Goal: Information Seeking & Learning: Check status

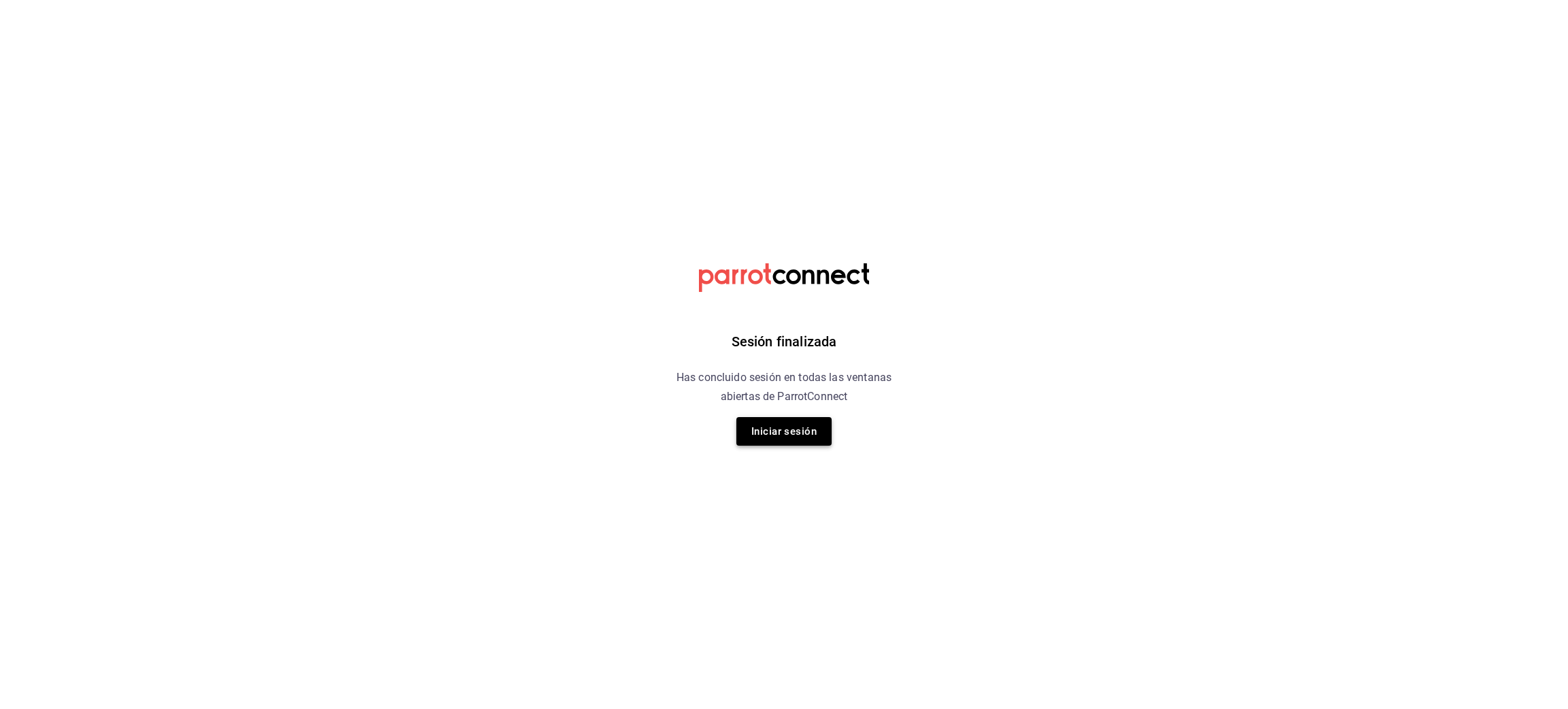
click at [752, 423] on button "Iniciar sesión" at bounding box center [784, 431] width 96 height 29
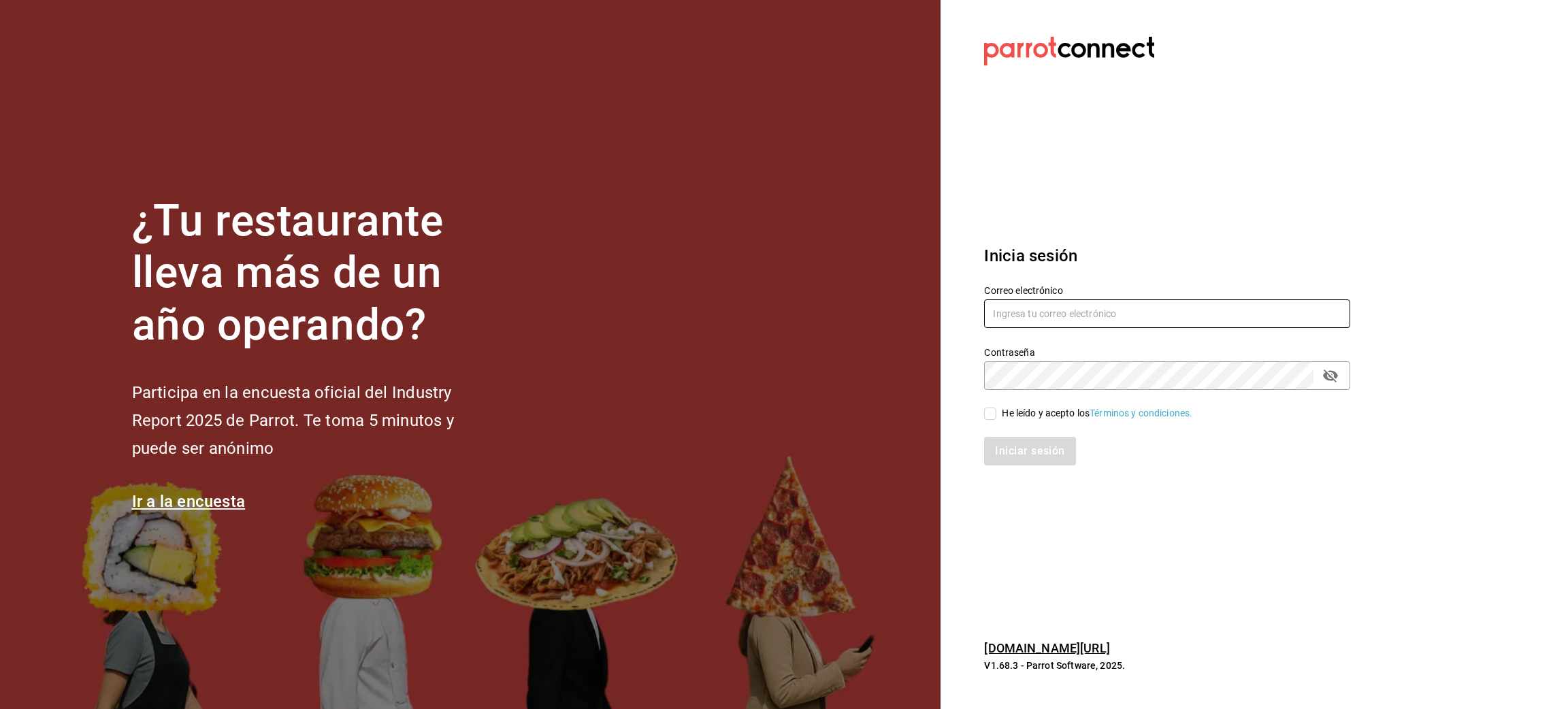
type input "juanamaria.gutierrez@karzo.mx"
click at [1013, 423] on div "Iniciar sesión" at bounding box center [1159, 443] width 383 height 45
click at [1003, 418] on div "He leído y acepto los Términos y condiciones." at bounding box center [1097, 412] width 191 height 14
click at [996, 418] on input "He leído y acepto los Términos y condiciones." at bounding box center [990, 413] width 12 height 12
checkbox input "true"
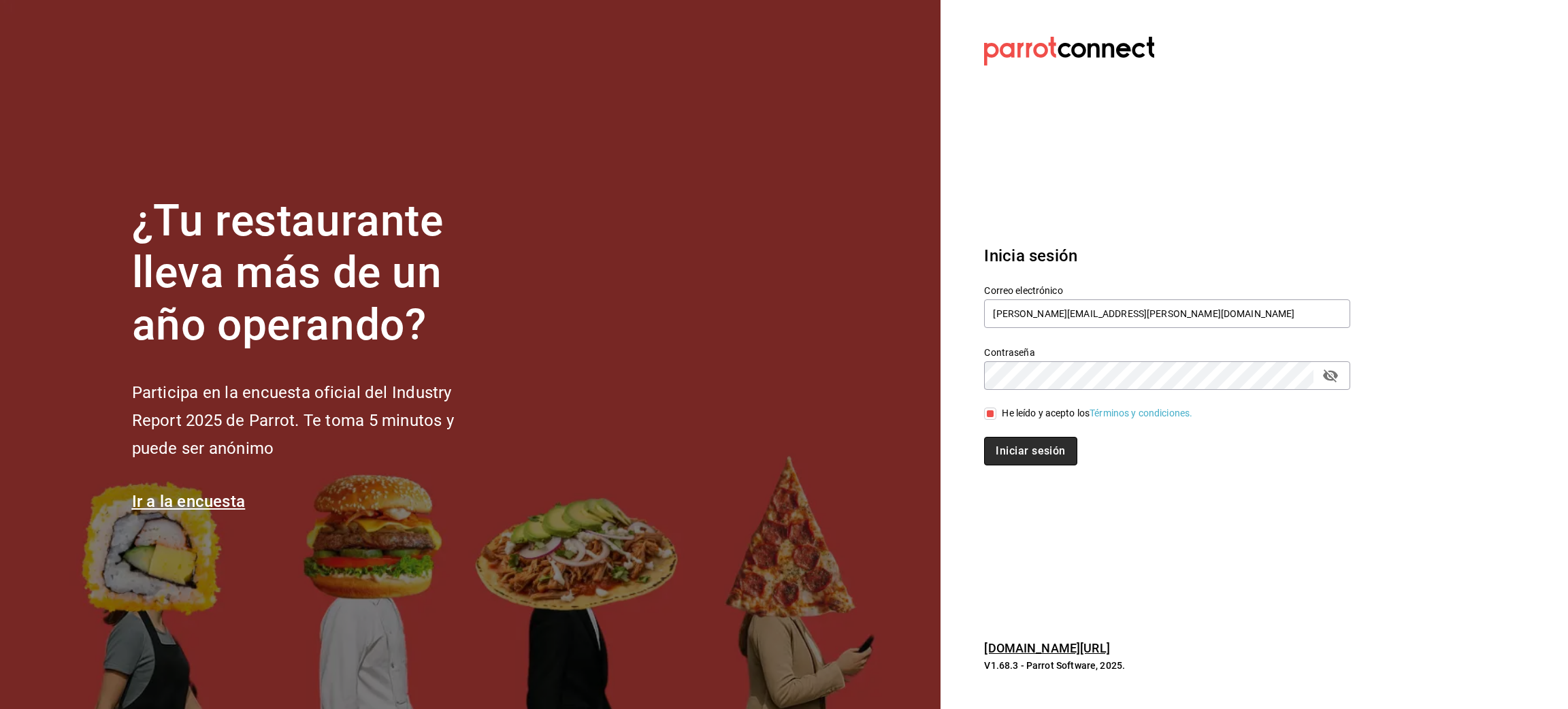
click at [1019, 461] on button "Iniciar sesión" at bounding box center [1030, 451] width 93 height 29
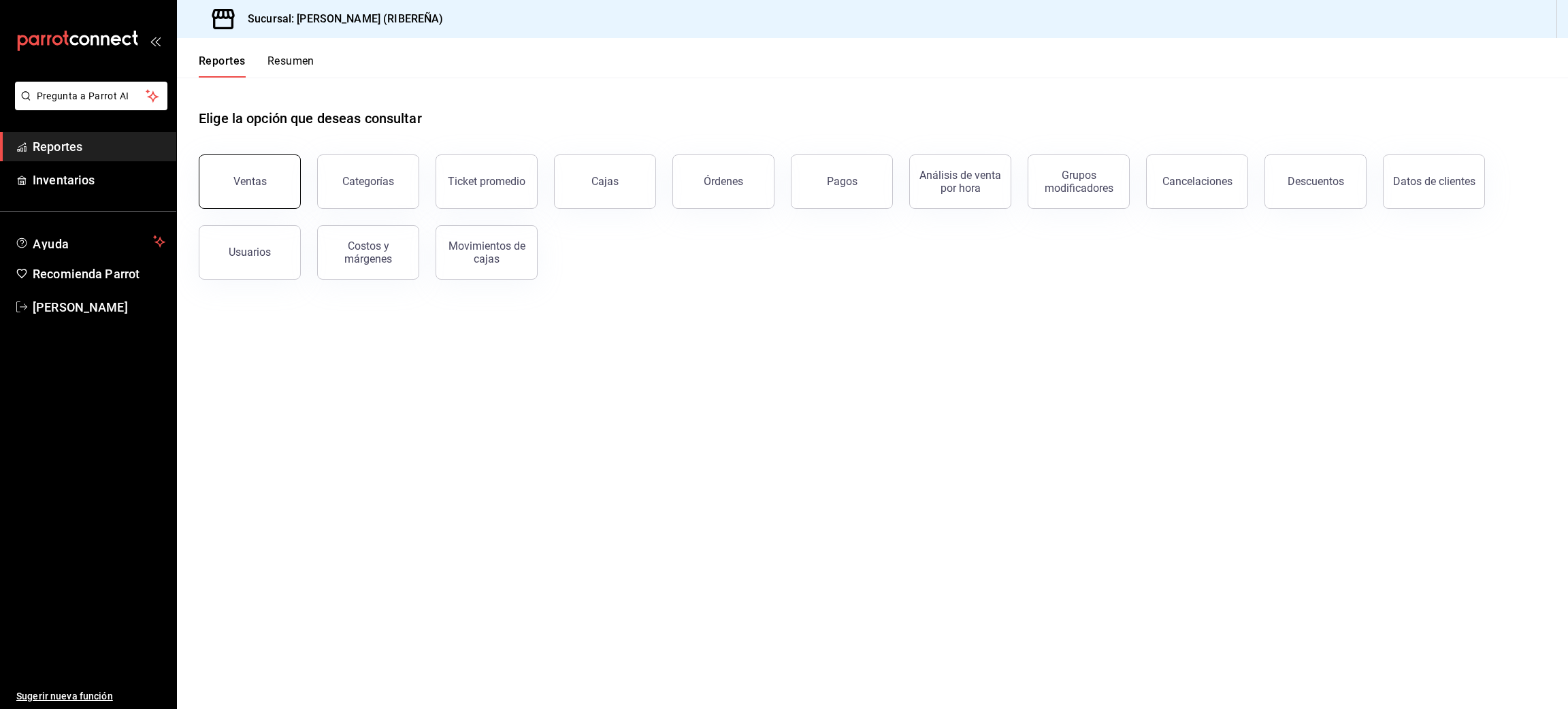
click at [252, 180] on div "Ventas" at bounding box center [250, 181] width 33 height 13
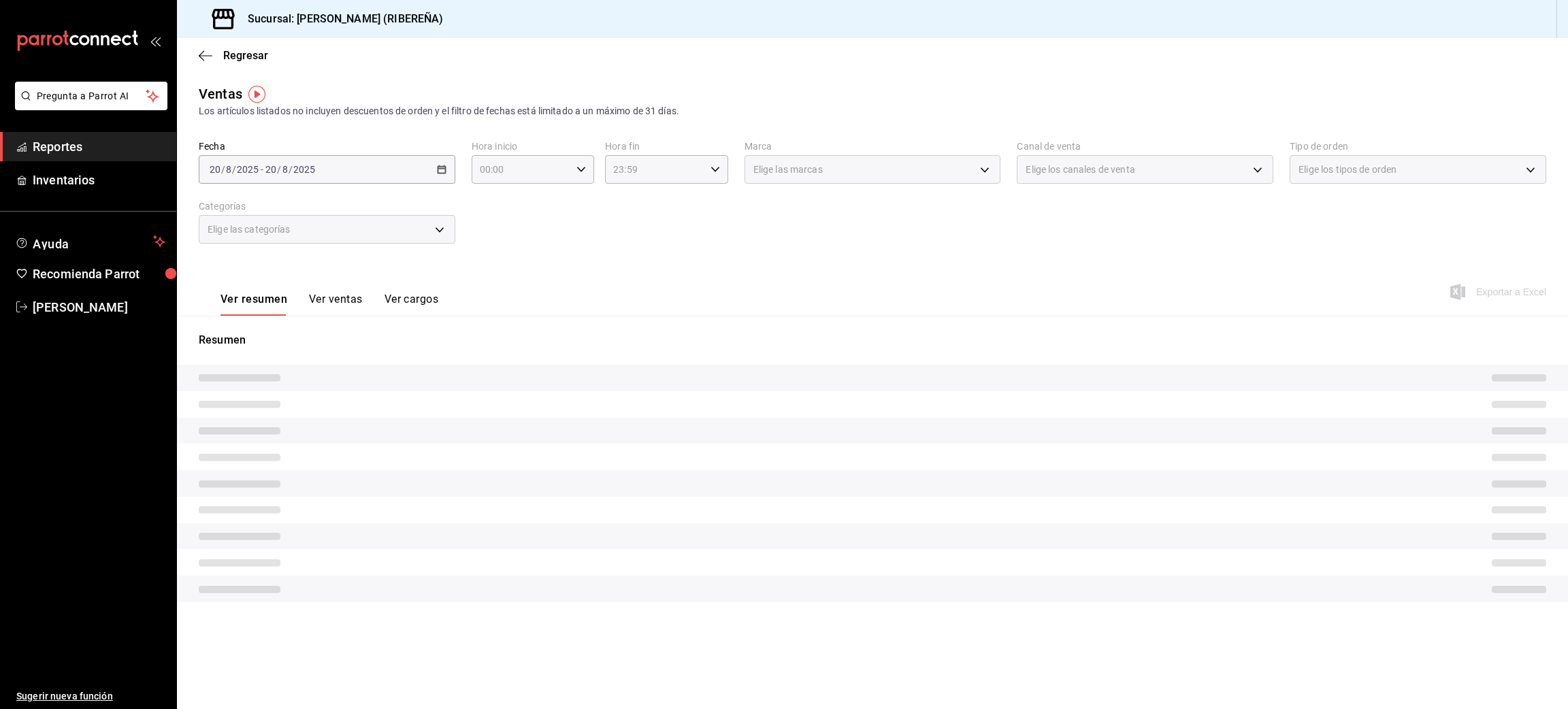
click at [343, 300] on button "Ver ventas" at bounding box center [335, 304] width 53 height 23
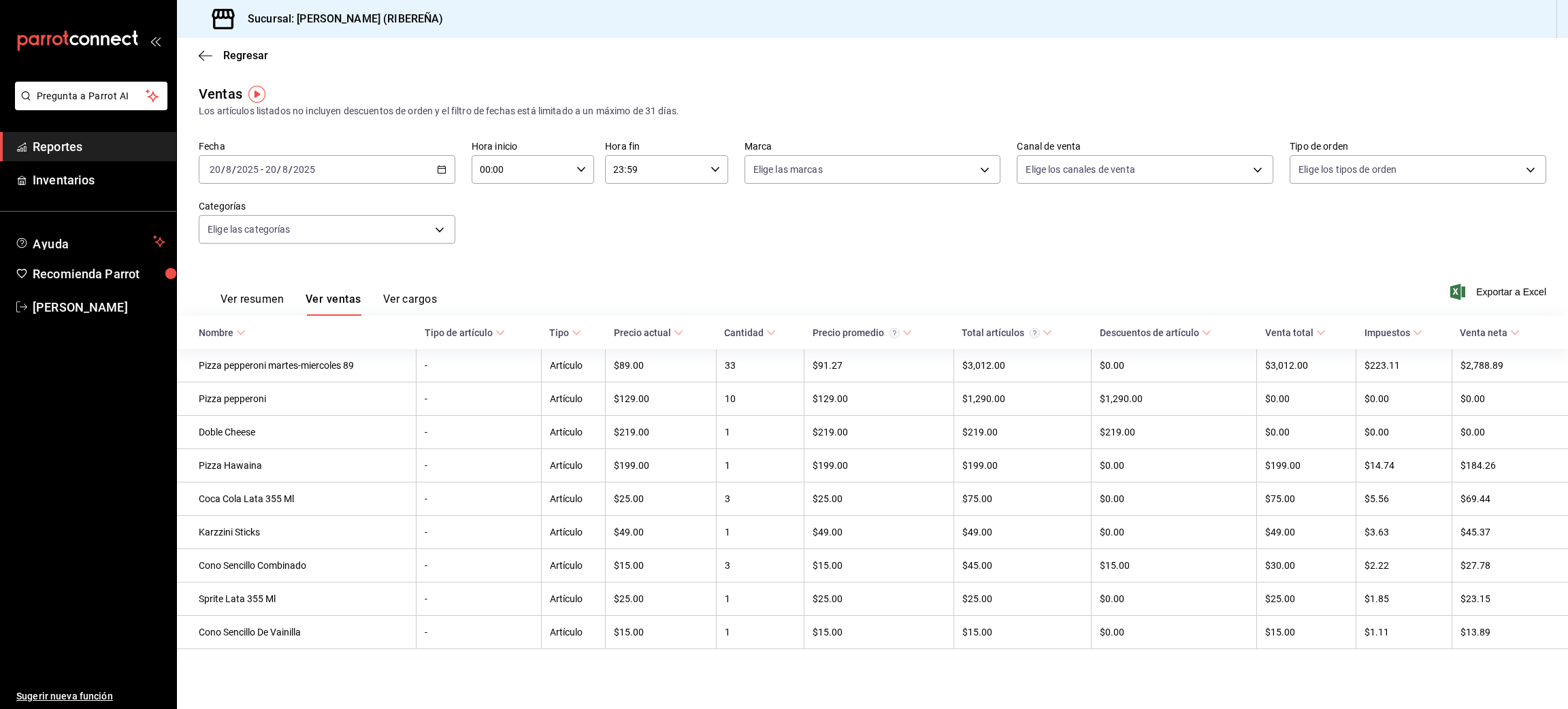
click at [260, 301] on button "Ver resumen" at bounding box center [252, 304] width 63 height 23
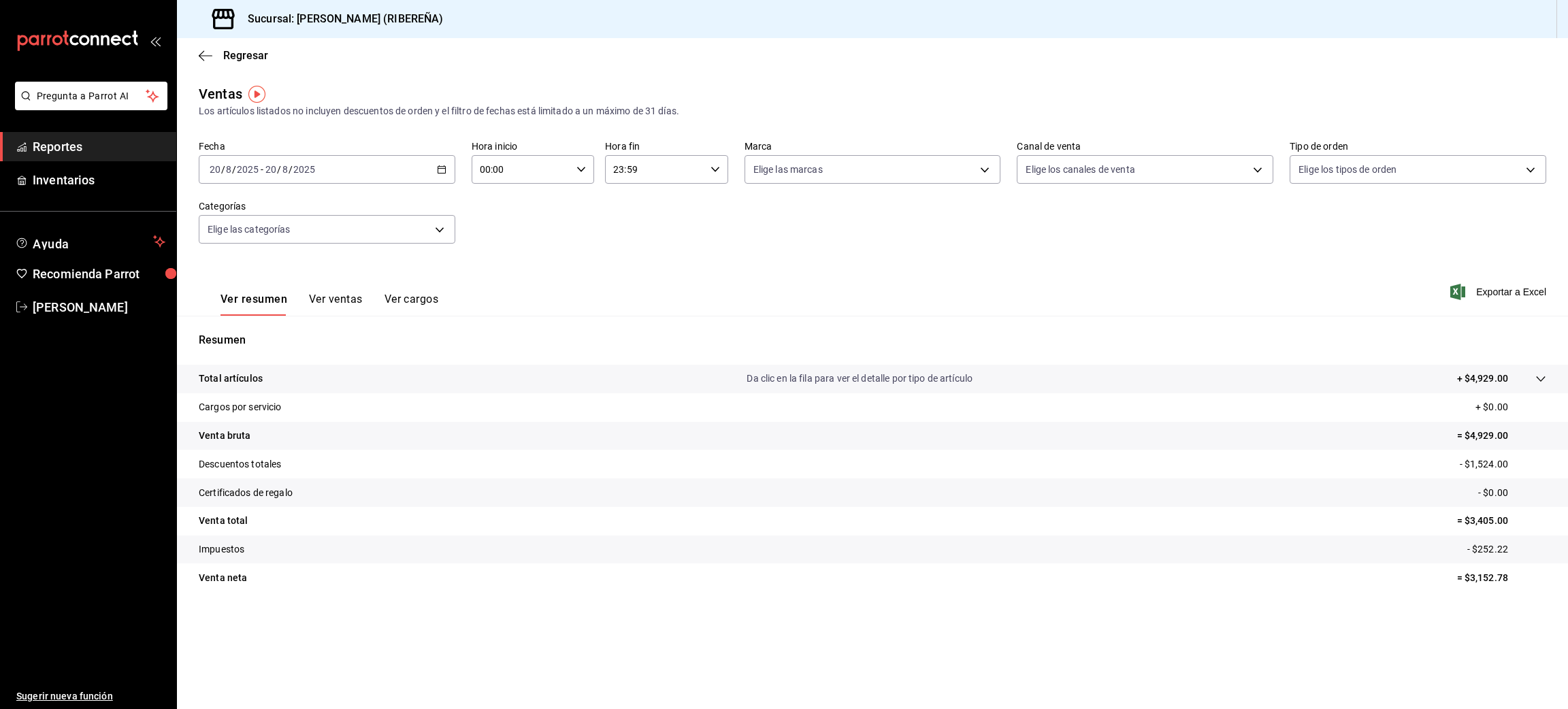
click at [320, 308] on button "Ver ventas" at bounding box center [335, 304] width 53 height 23
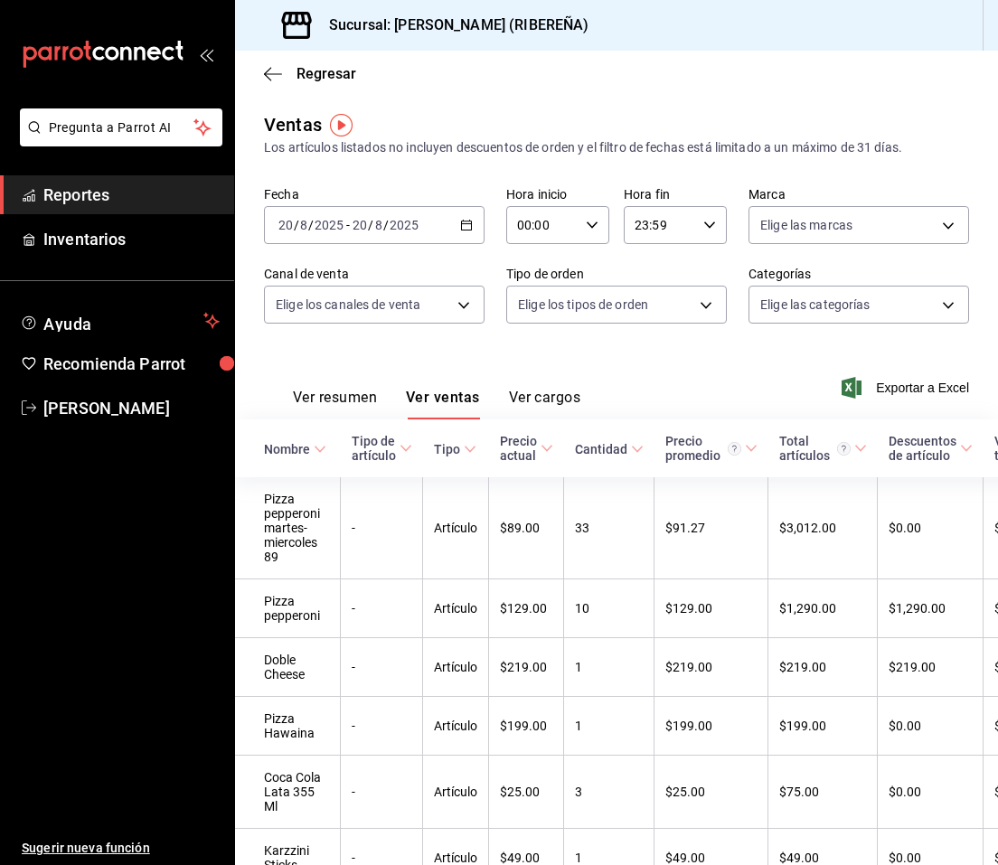
click at [335, 395] on button "Ver resumen" at bounding box center [335, 404] width 84 height 31
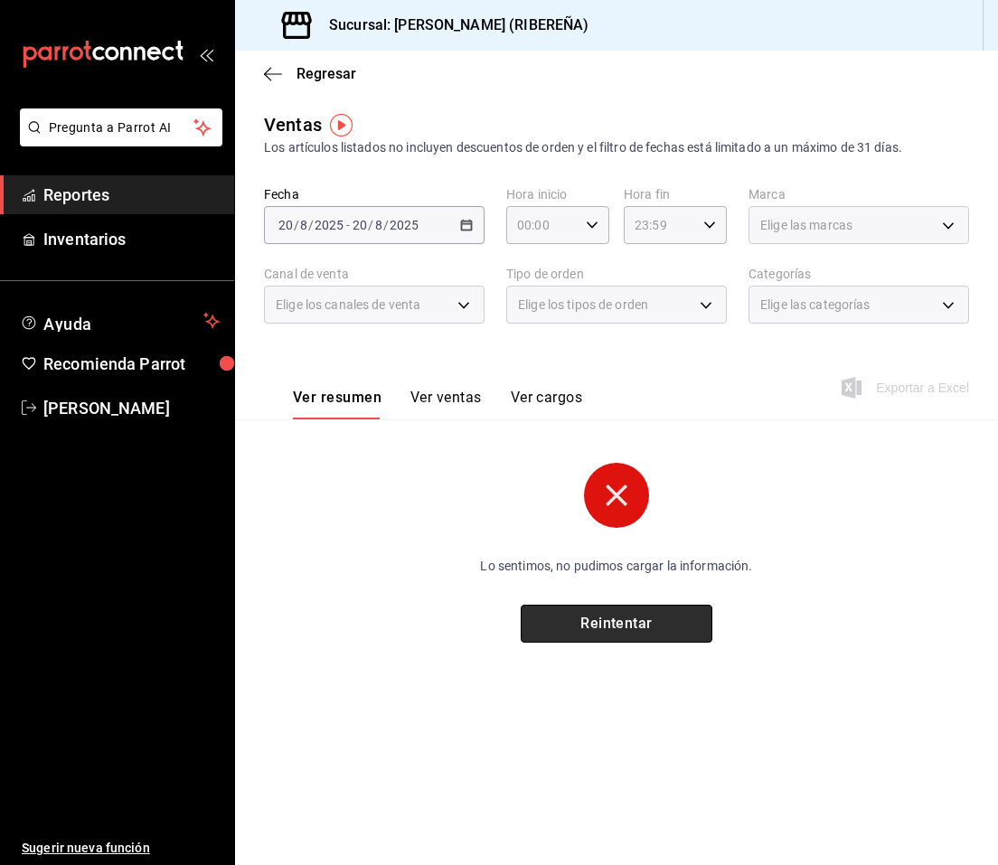
click at [675, 621] on button "Reintentar" at bounding box center [616, 624] width 192 height 38
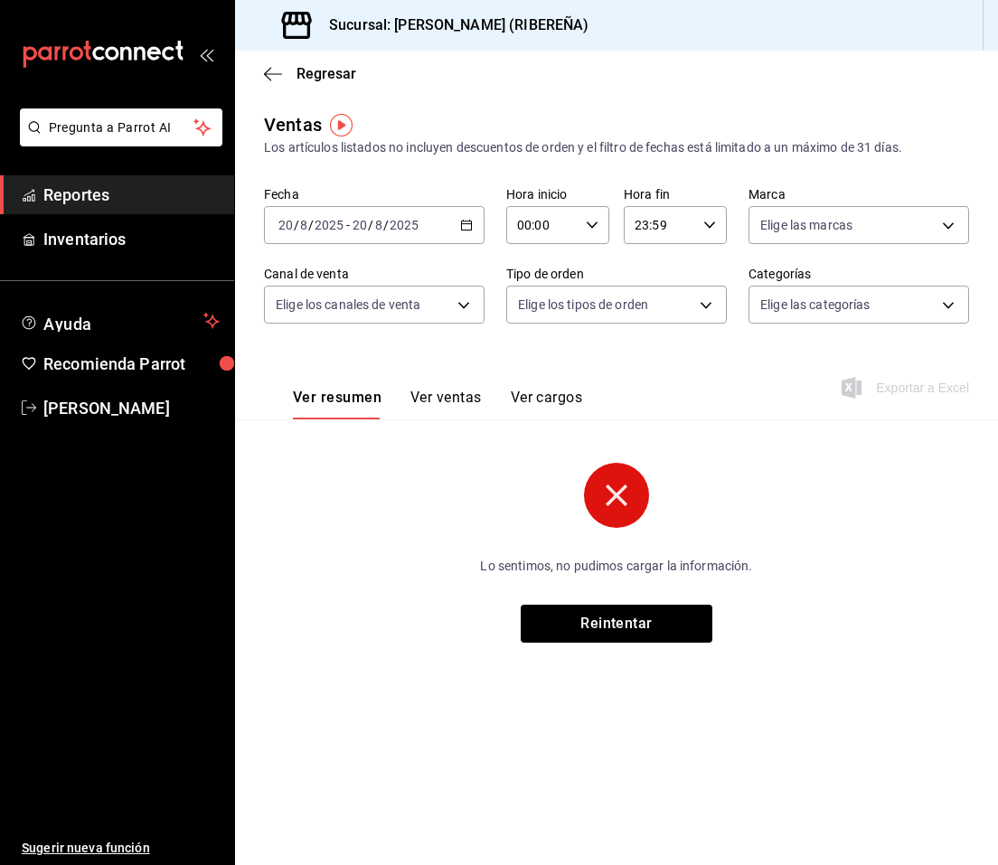
click at [264, 75] on icon "button" at bounding box center [273, 74] width 18 height 16
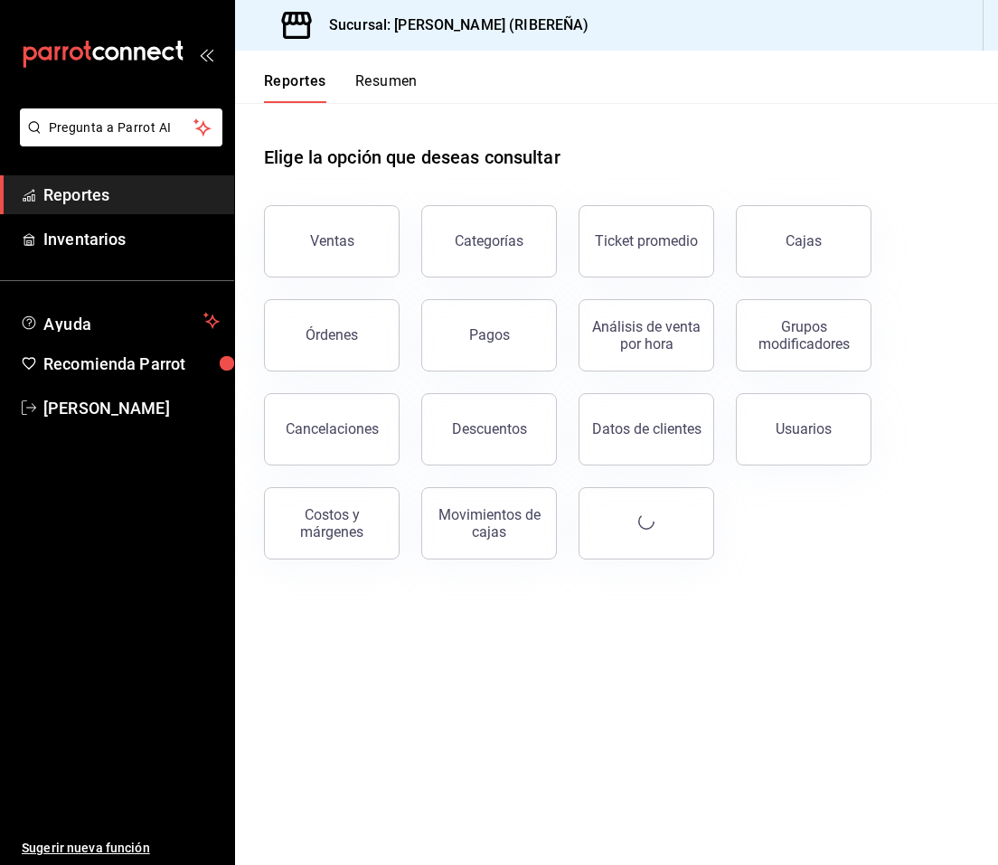
click at [340, 237] on div "Ventas" at bounding box center [332, 240] width 44 height 17
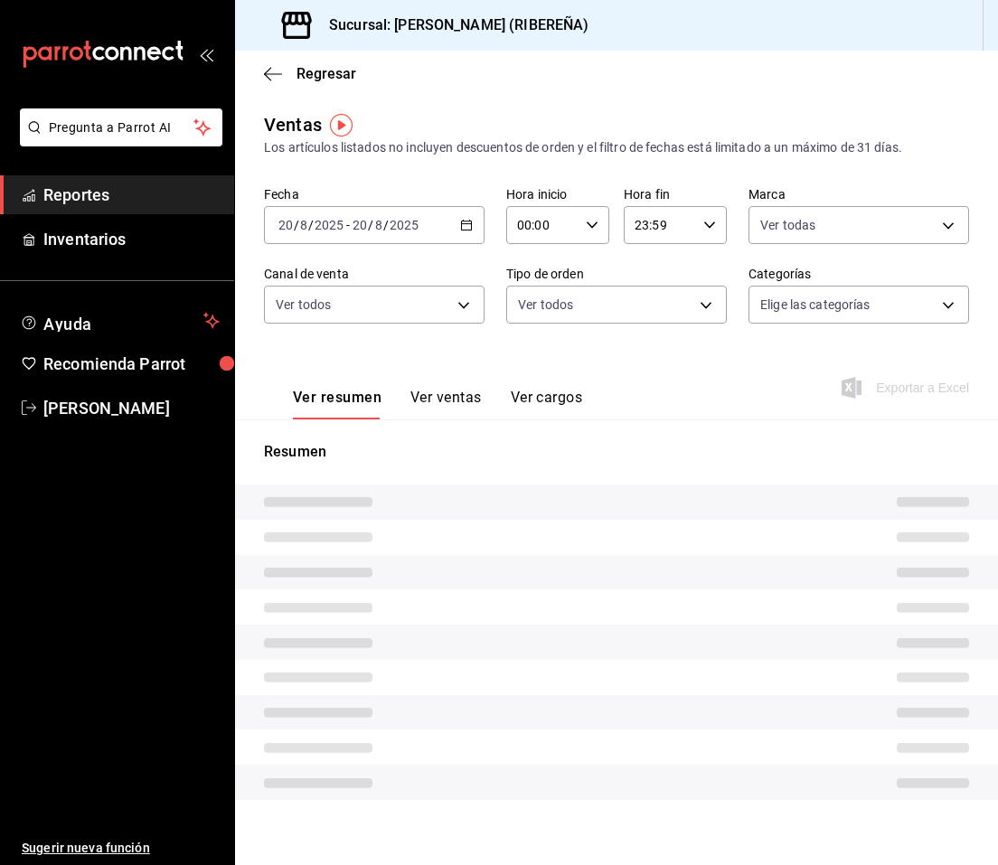
click at [453, 398] on button "Ver ventas" at bounding box center [445, 404] width 71 height 31
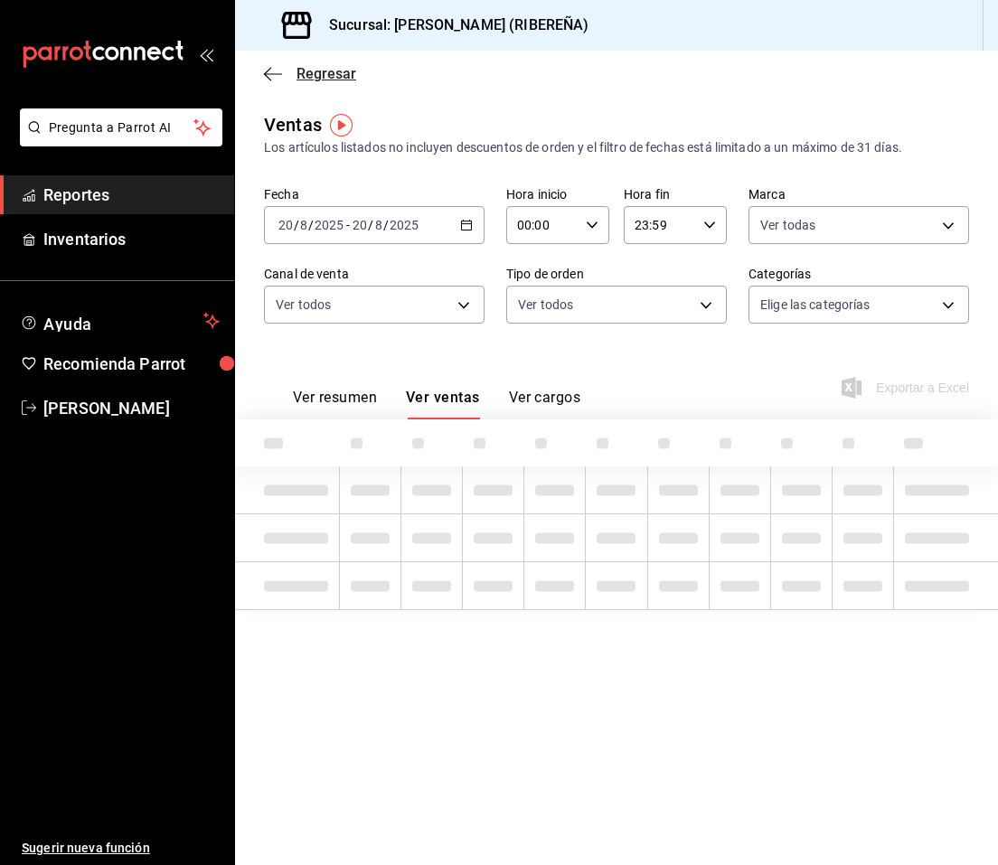
click at [274, 74] on icon "button" at bounding box center [273, 74] width 18 height 16
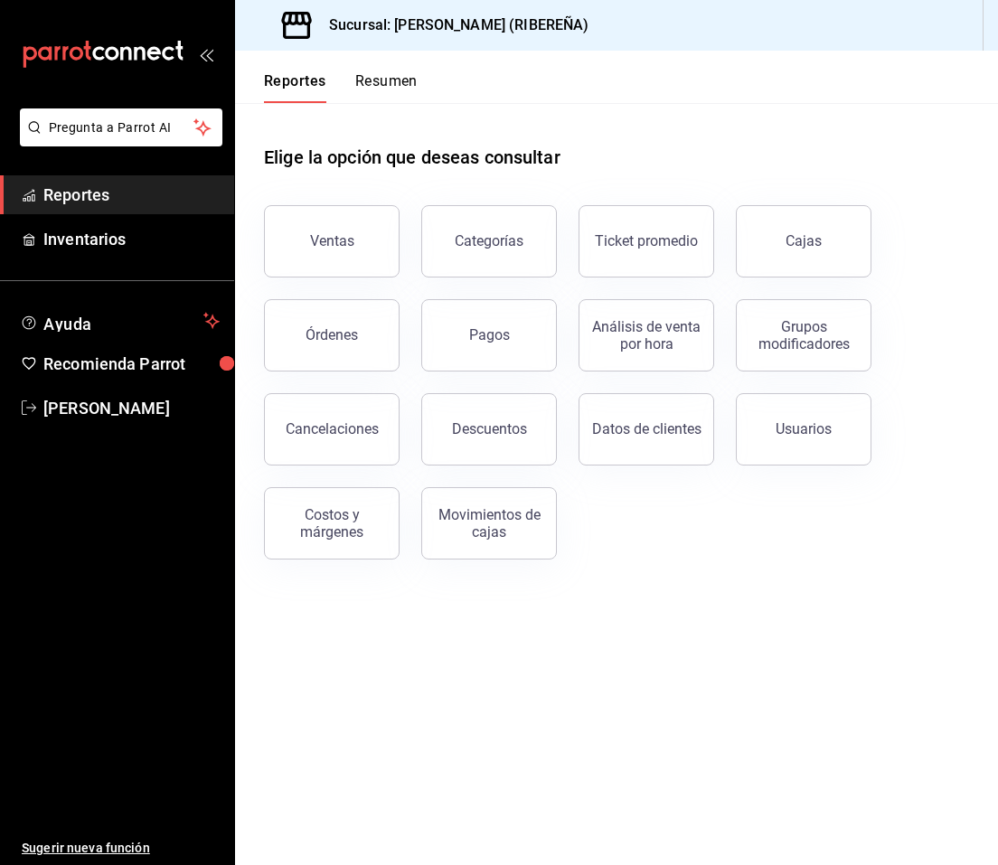
click at [274, 74] on button "Reportes" at bounding box center [295, 87] width 62 height 31
click at [319, 236] on div "Ventas" at bounding box center [332, 240] width 44 height 17
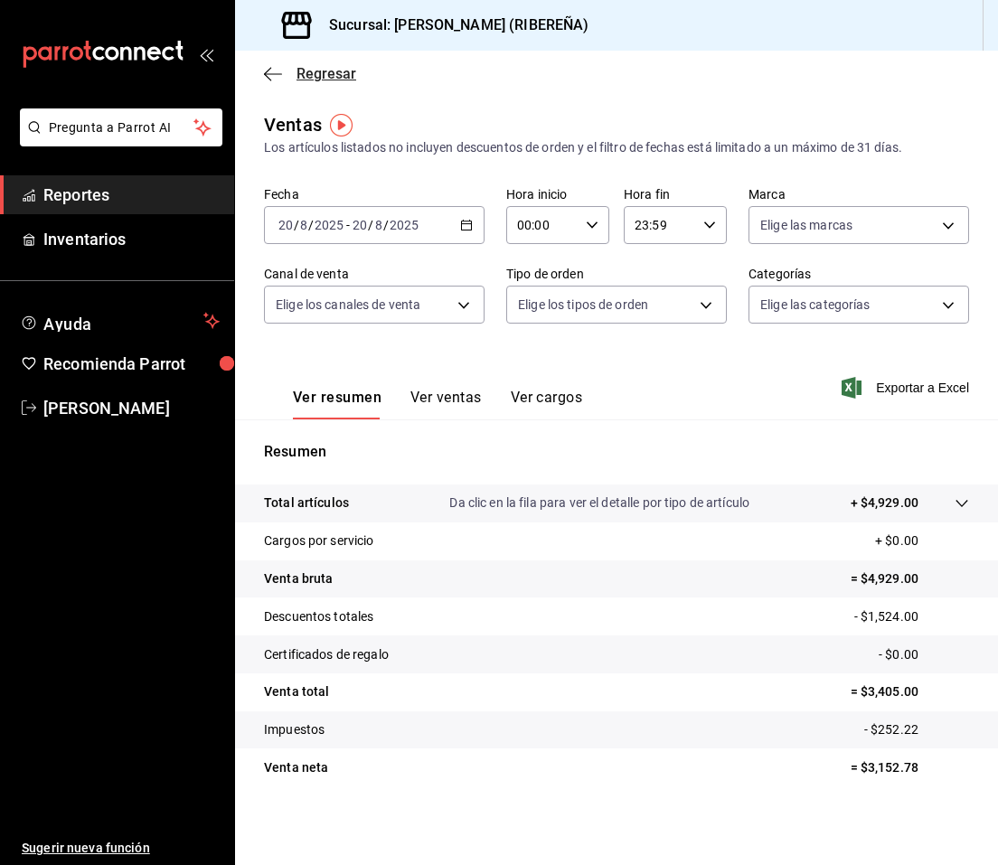
click at [268, 75] on icon "button" at bounding box center [273, 74] width 18 height 16
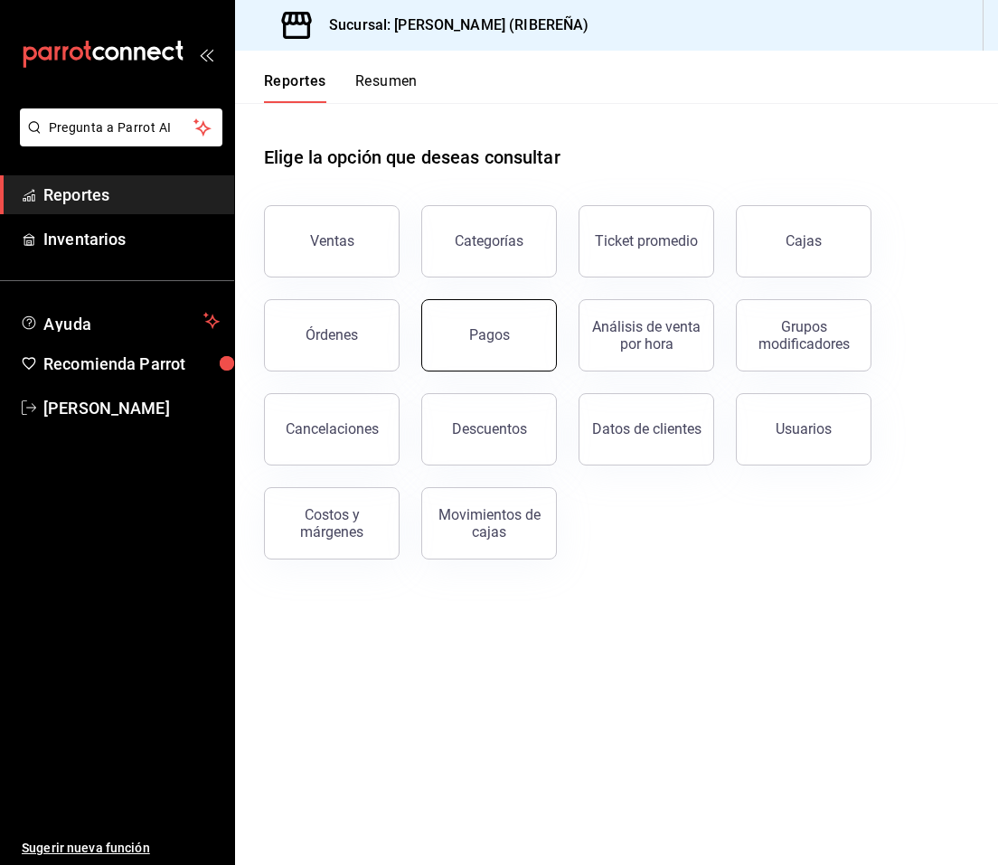
click at [486, 317] on button "Pagos" at bounding box center [489, 335] width 136 height 72
